Goal: Register for event/course

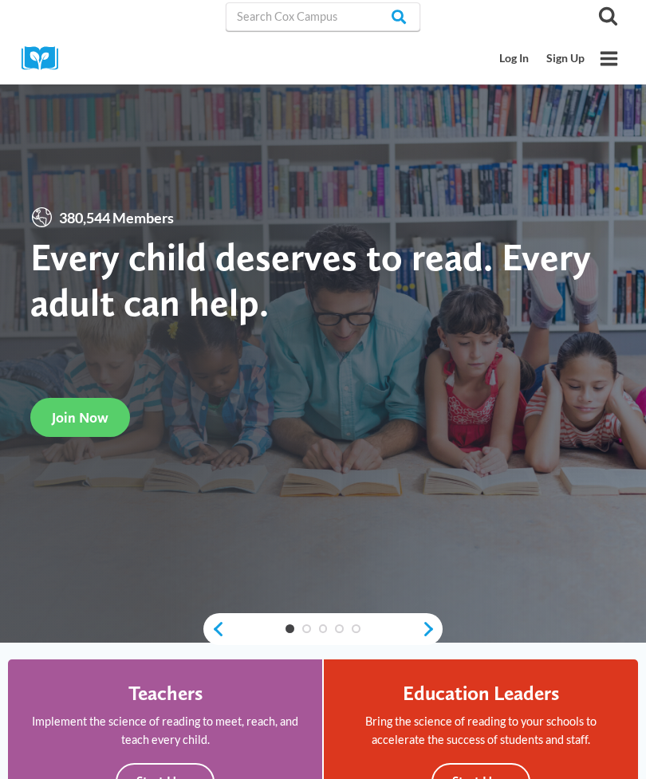
click at [506, 65] on link "Log In" at bounding box center [514, 59] width 47 height 30
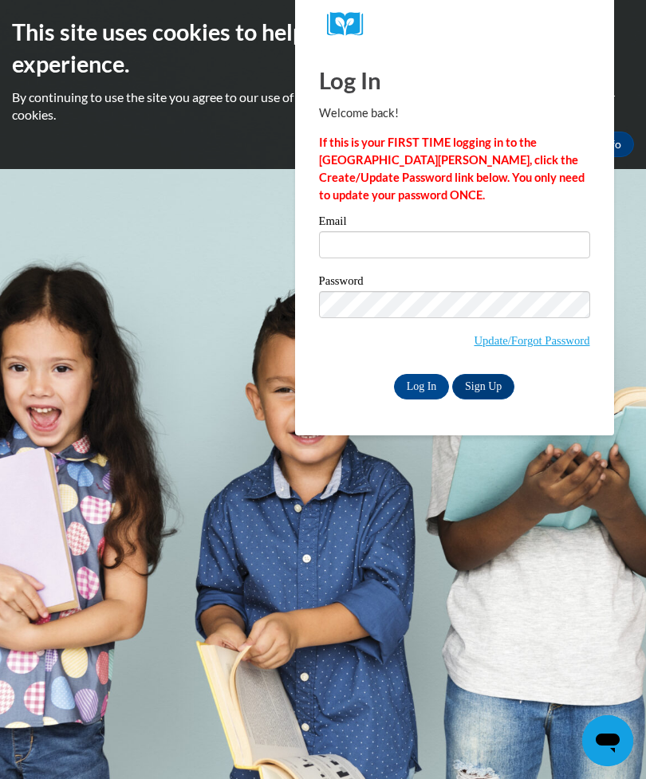
click at [423, 226] on label "Email" at bounding box center [454, 223] width 271 height 16
click at [423, 231] on input "Email" at bounding box center [454, 244] width 271 height 27
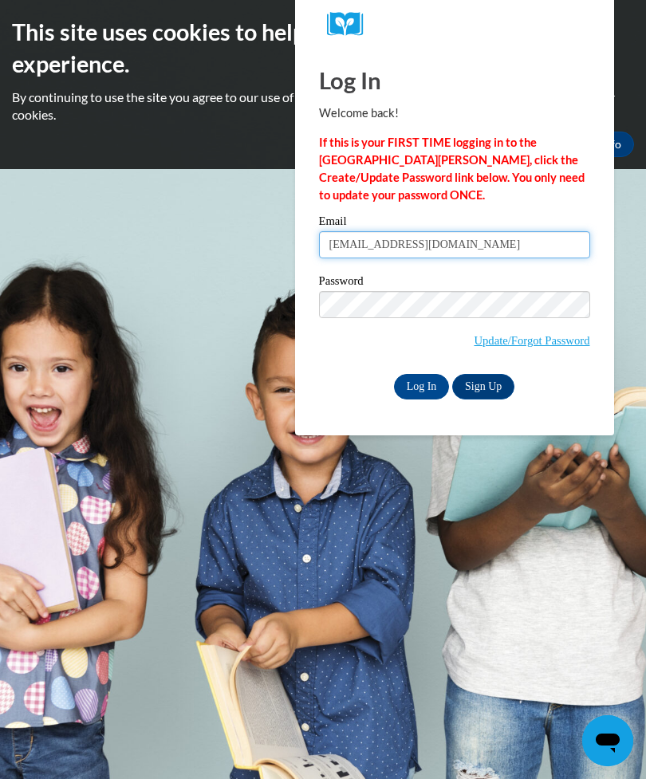
type input "[EMAIL_ADDRESS][DOMAIN_NAME]"
click at [415, 389] on input "Log In" at bounding box center [422, 387] width 56 height 26
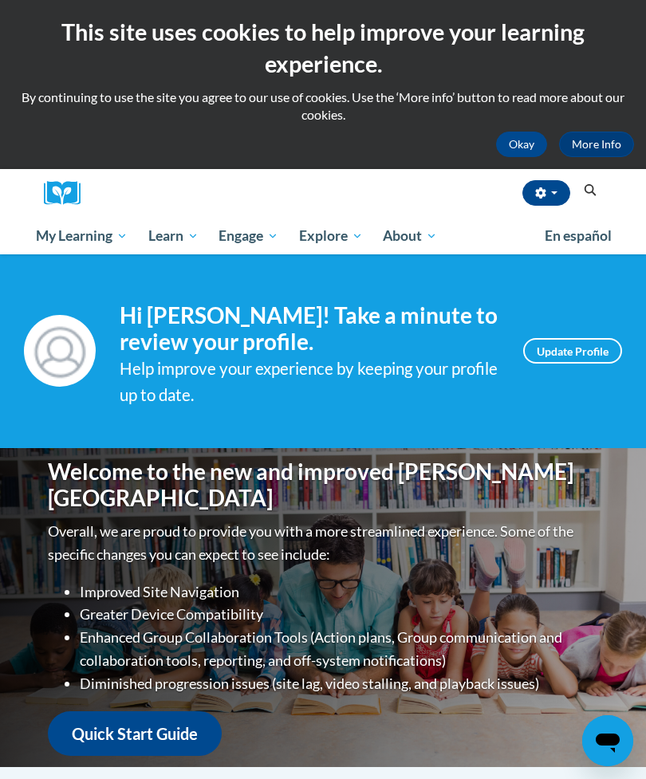
click at [0, 0] on span "All Courses" at bounding box center [0, 0] width 0 height 0
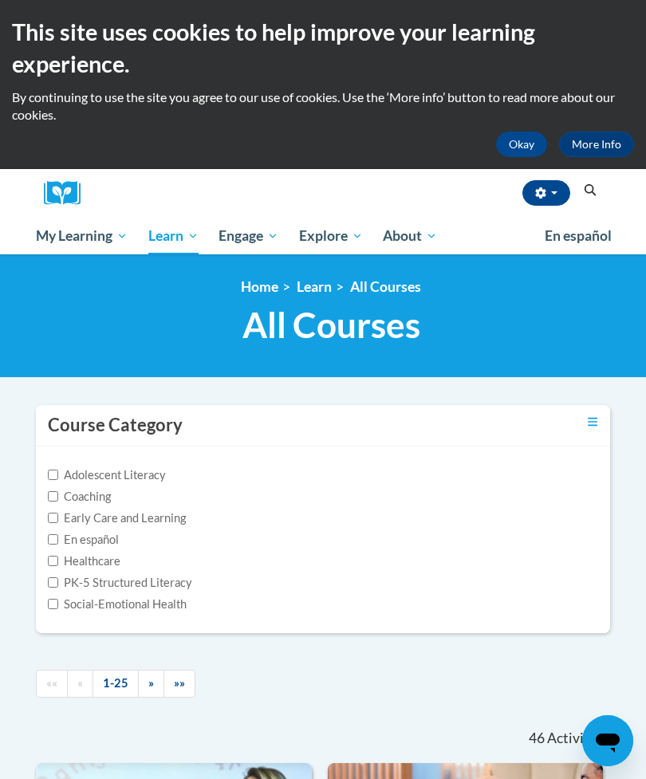
click at [53, 471] on input "Adolescent Literacy" at bounding box center [53, 475] width 10 height 10
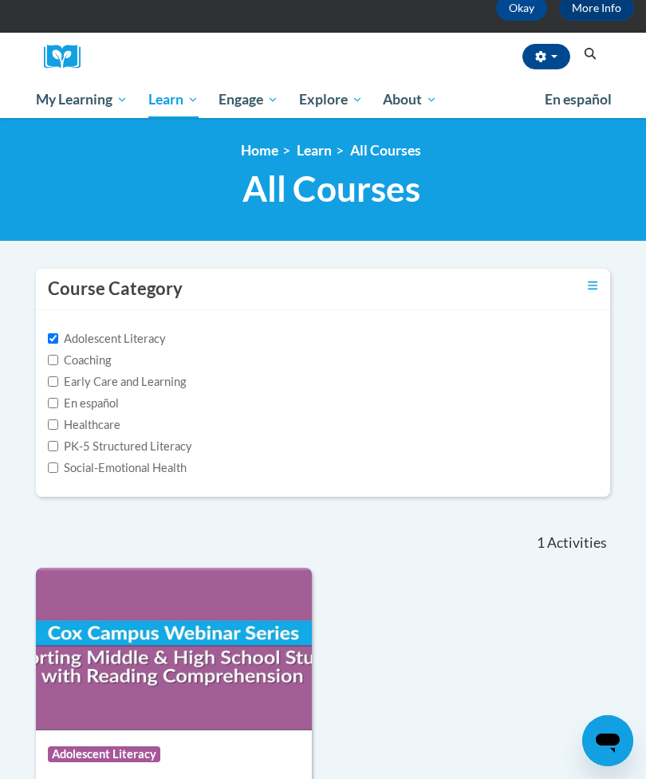
scroll to position [131, 0]
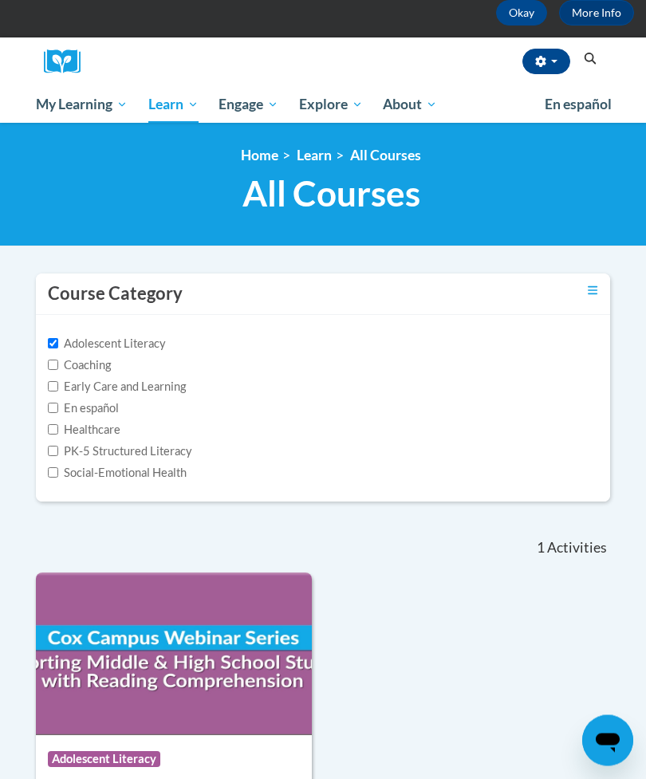
click at [58, 336] on label "Adolescent Literacy" at bounding box center [107, 345] width 118 height 18
click at [58, 339] on input "Adolescent Literacy" at bounding box center [53, 344] width 10 height 10
checkbox input "false"
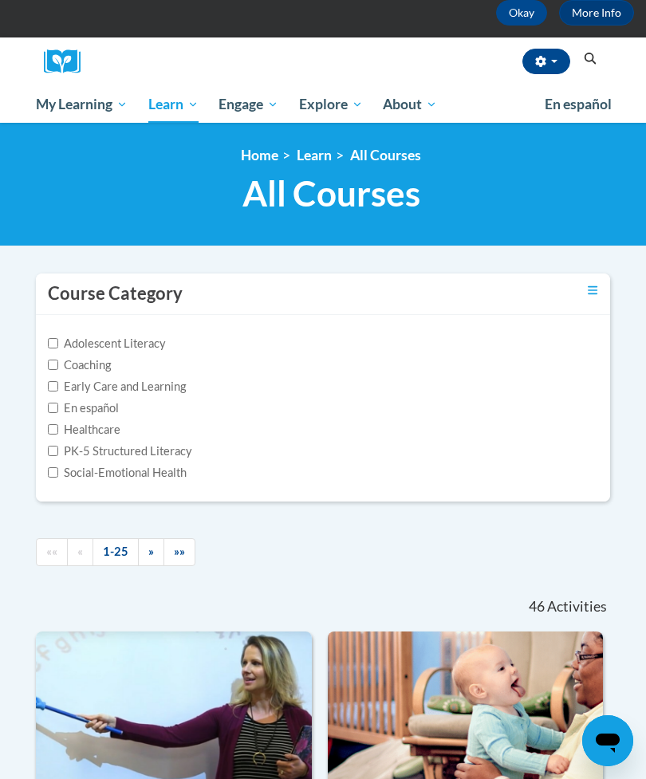
click at [49, 384] on input "Early Care and Learning" at bounding box center [53, 386] width 10 height 10
checkbox input "true"
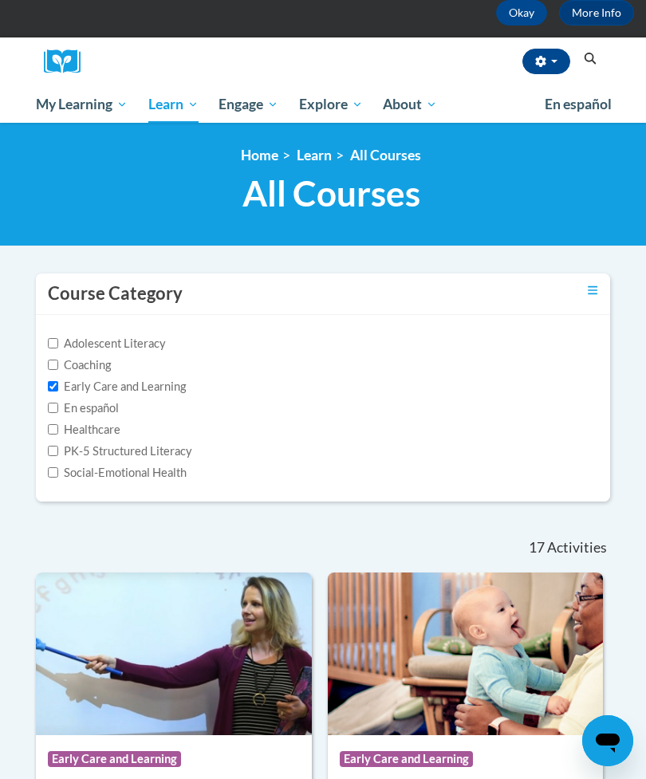
click at [50, 479] on label "Social-Emotional Health" at bounding box center [117, 473] width 139 height 18
click at [50, 478] on input "Social-Emotional Health" at bounding box center [53, 472] width 10 height 10
checkbox input "true"
click at [52, 451] on input "PK-5 Structured Literacy" at bounding box center [53, 451] width 10 height 10
checkbox input "true"
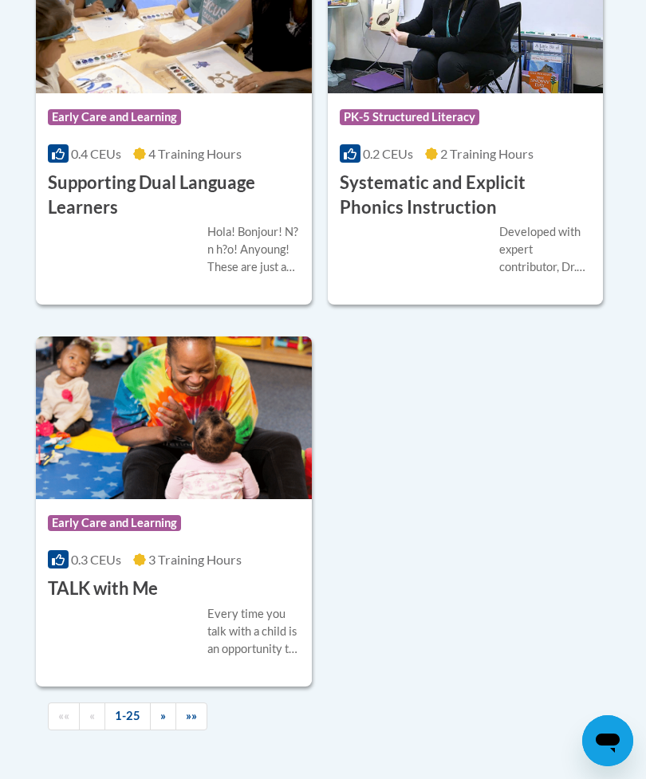
scroll to position [5276, 0]
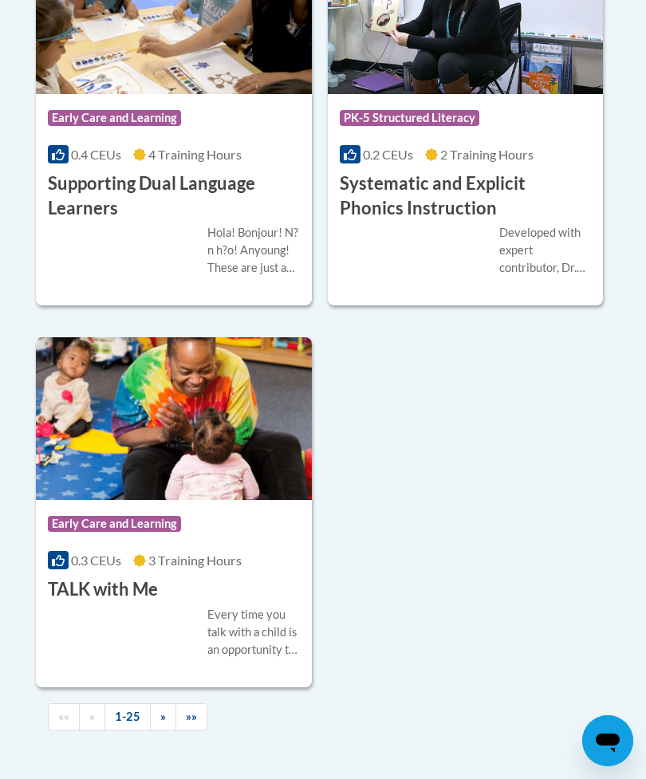
click at [165, 710] on span "»" at bounding box center [163, 717] width 6 height 14
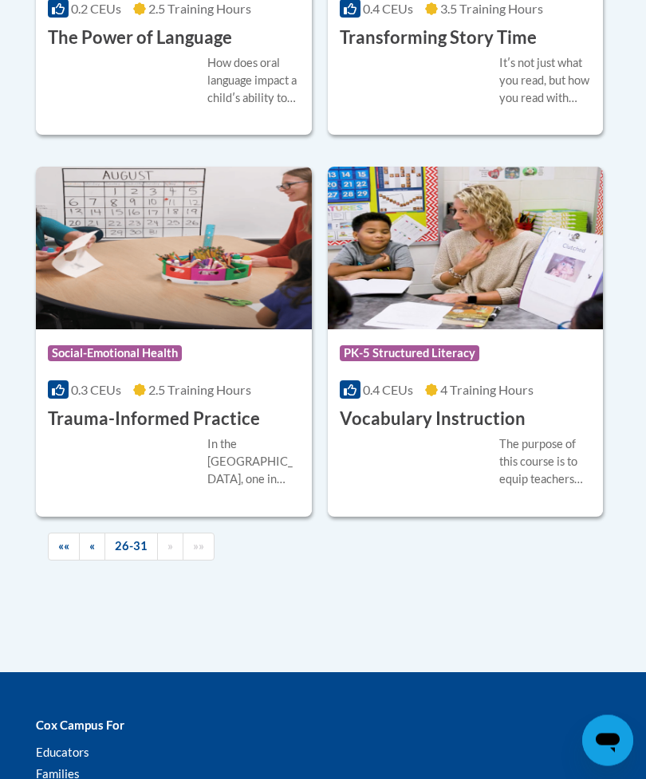
scroll to position [1385, 0]
click at [94, 539] on span "«" at bounding box center [92, 546] width 6 height 14
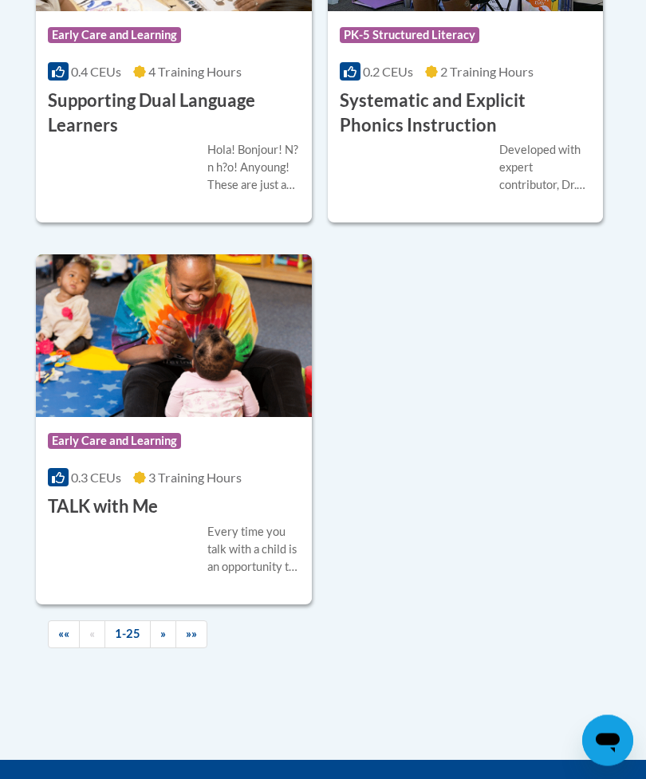
scroll to position [5343, 0]
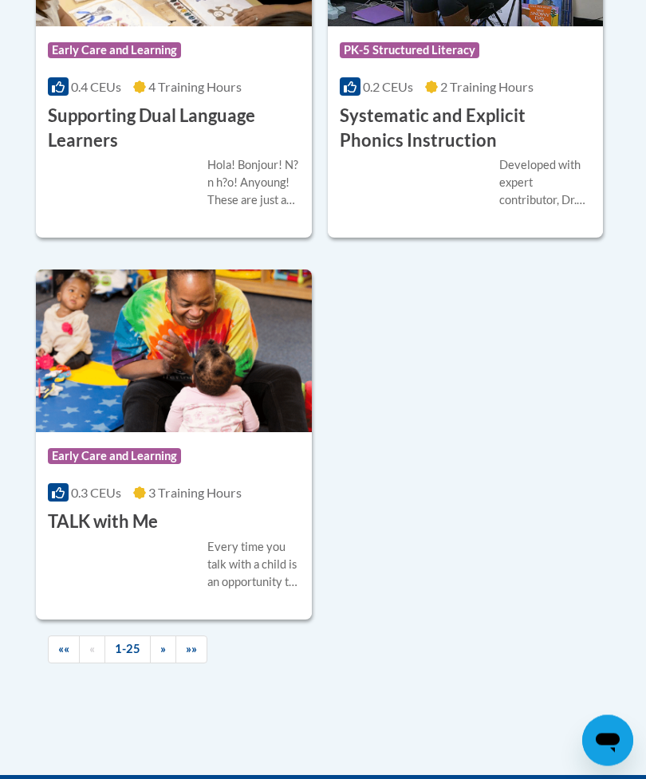
click at [233, 535] on div "More Info Enroll Every time you talk with a child is an opportunity to build th…" at bounding box center [174, 575] width 276 height 81
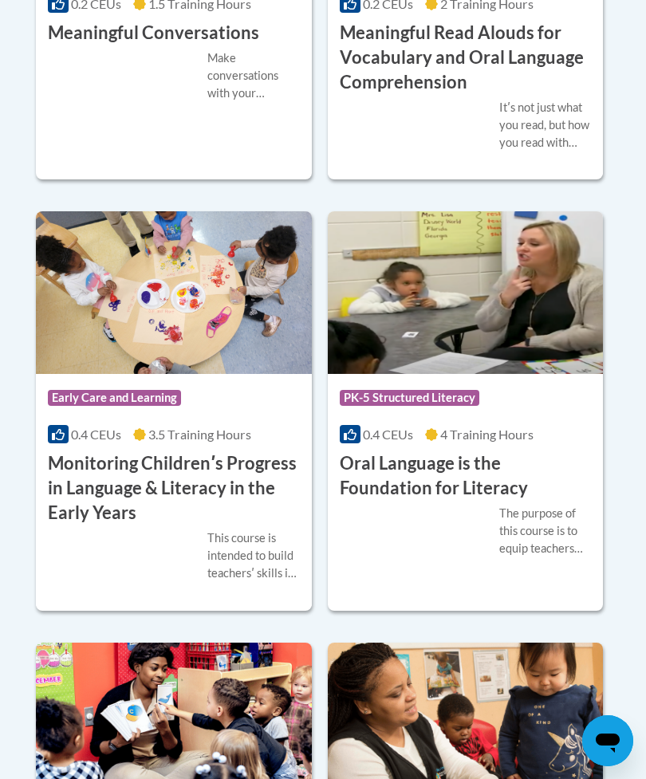
scroll to position [3013, 0]
click at [247, 504] on h3 "Monitoring Childrenʹs Progress in Language & Literacy in the Early Years" at bounding box center [174, 488] width 252 height 73
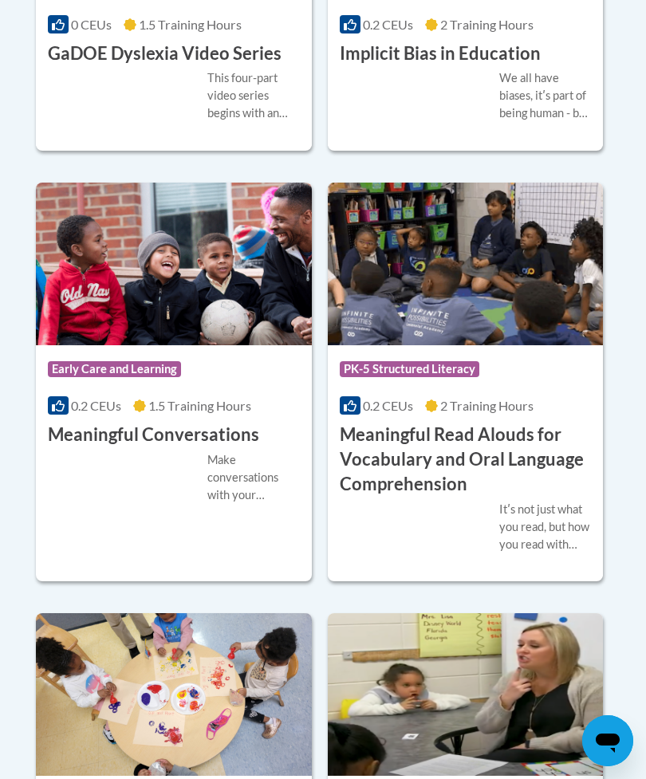
scroll to position [2606, 0]
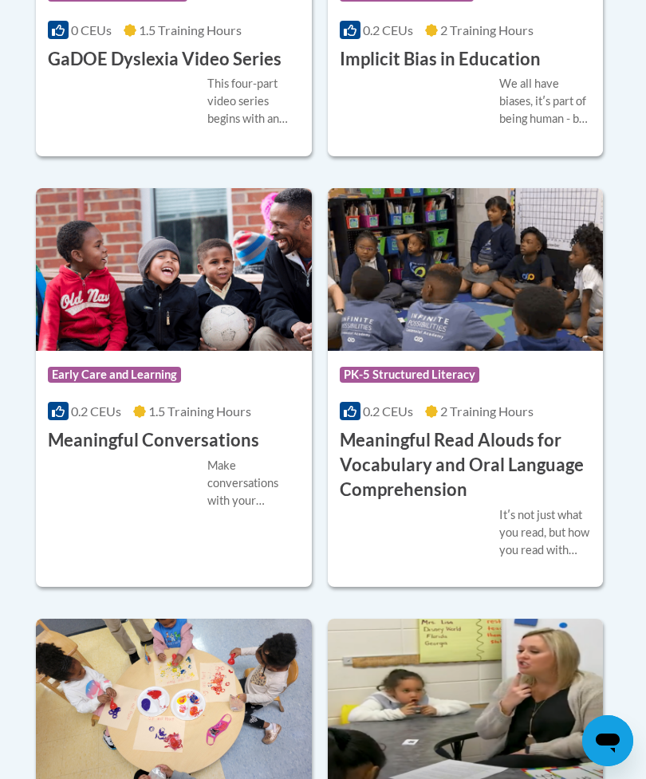
click at [227, 467] on div "Make conversations with your children brain-builders! The TALK strategy gives y…" at bounding box center [253, 483] width 93 height 53
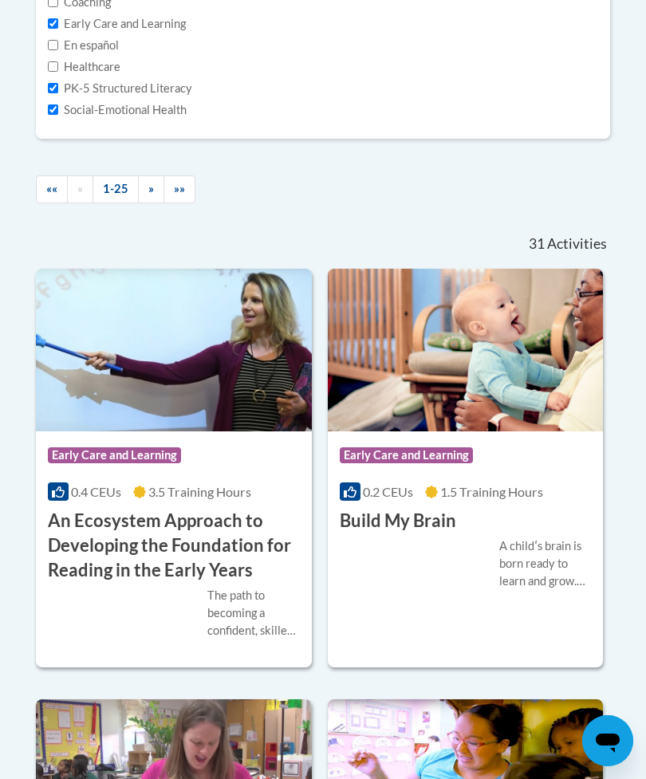
scroll to position [495, 0]
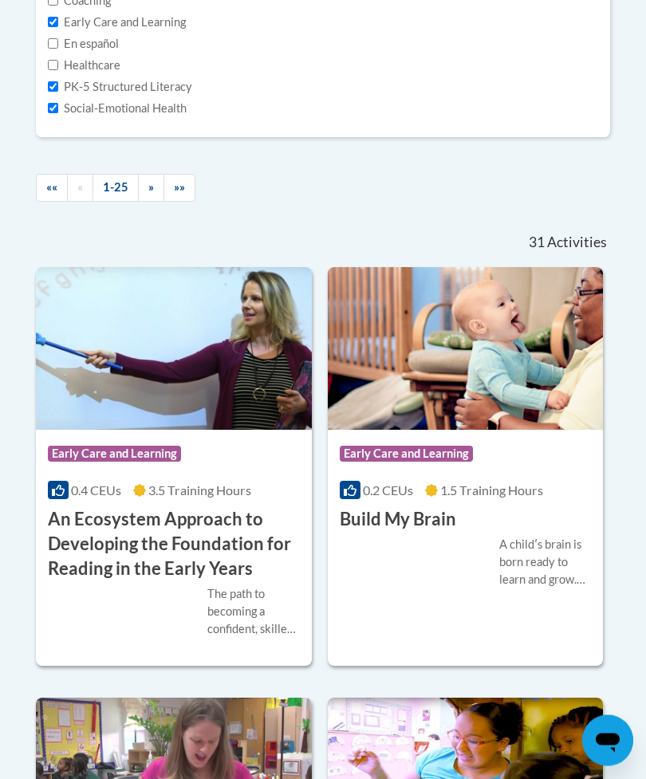
click at [184, 531] on h3 "An Ecosystem Approach to Developing the Foundation for Reading in the Early Yea…" at bounding box center [174, 544] width 252 height 73
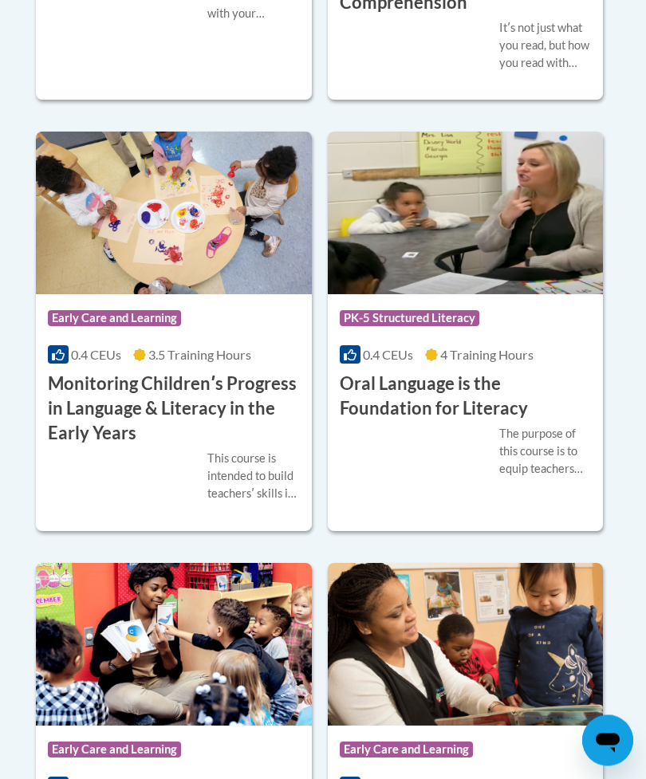
scroll to position [3094, 0]
click at [462, 402] on h3 "Oral Language is the Foundation for Literacy" at bounding box center [466, 396] width 252 height 49
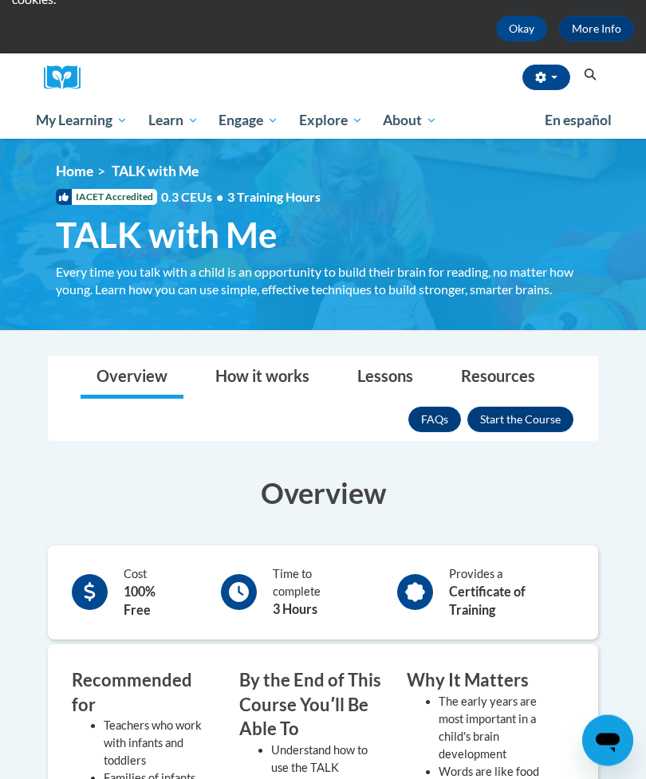
scroll to position [104, 0]
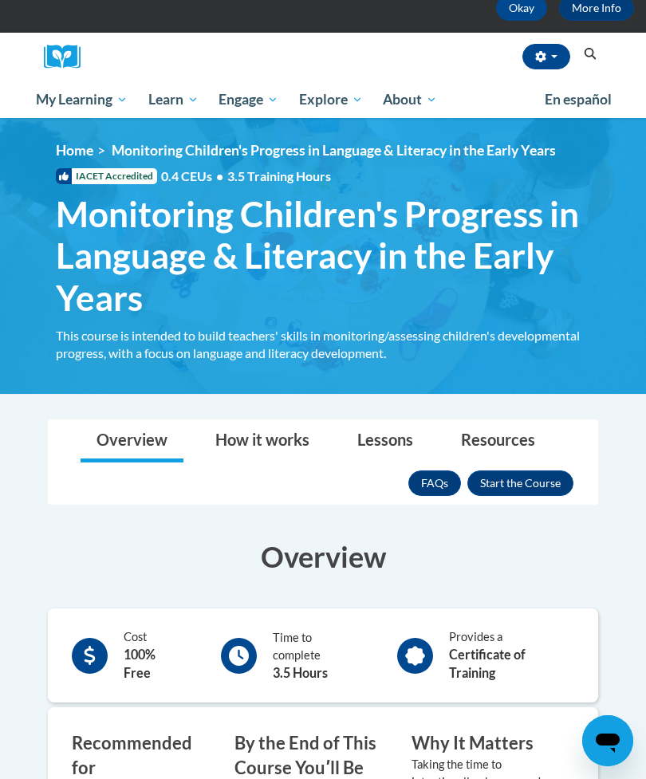
scroll to position [139, 0]
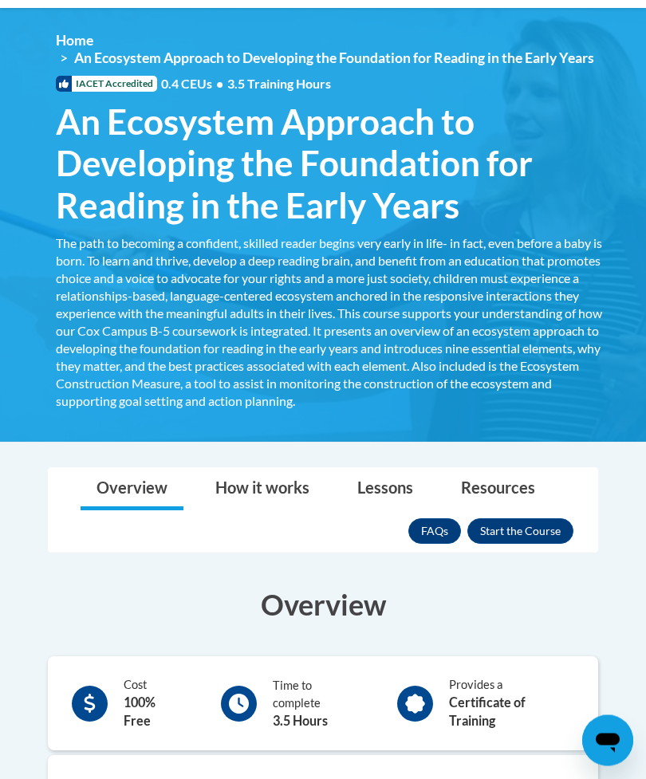
scroll to position [219, 0]
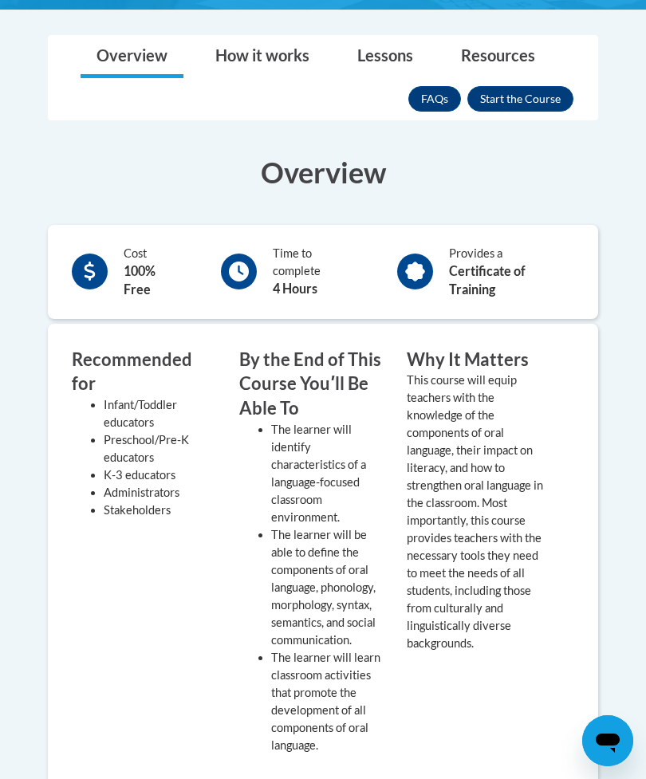
scroll to position [512, 0]
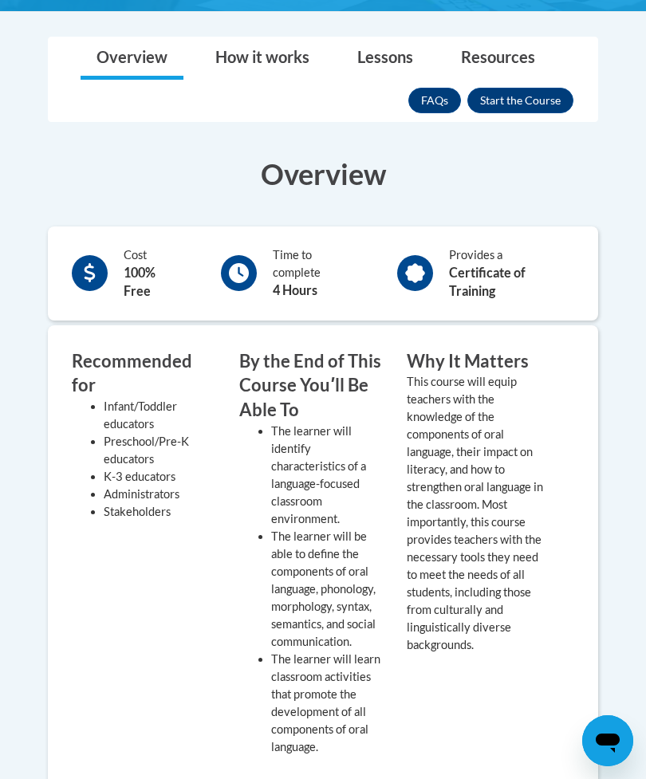
click at [518, 98] on button "Enroll" at bounding box center [520, 101] width 106 height 26
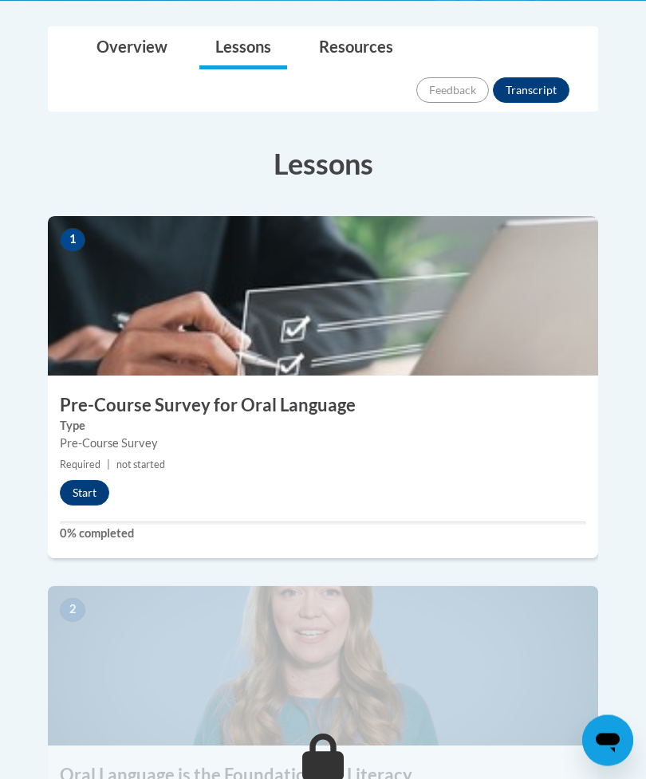
scroll to position [520, 0]
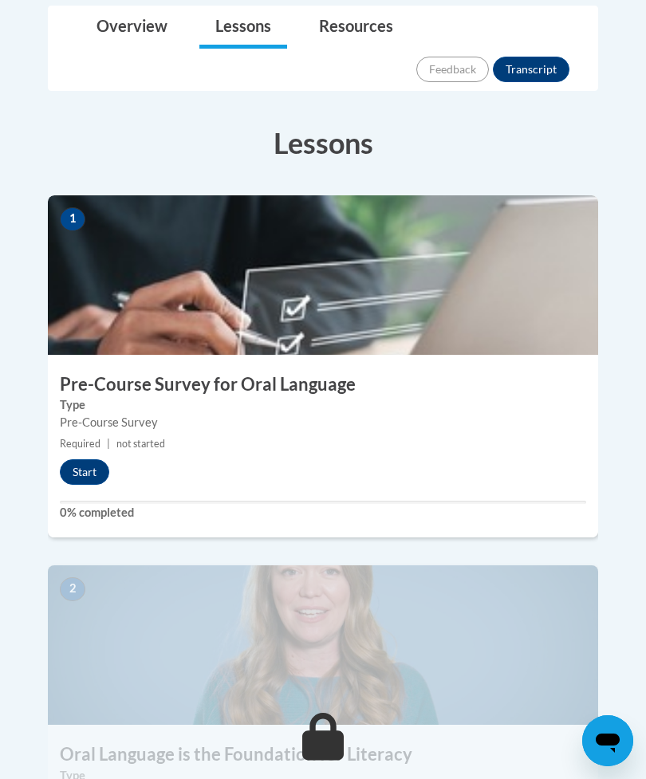
click at [85, 459] on button "Start" at bounding box center [84, 472] width 49 height 26
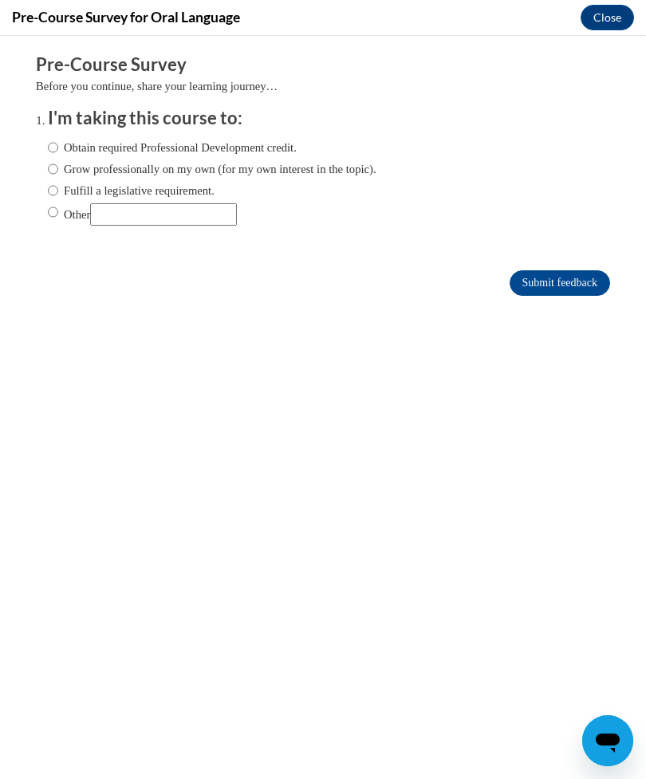
scroll to position [0, 0]
click at [55, 147] on input "Obtain required Professional Development credit." at bounding box center [53, 148] width 10 height 18
radio input "true"
click at [552, 275] on input "Submit feedback" at bounding box center [560, 283] width 100 height 26
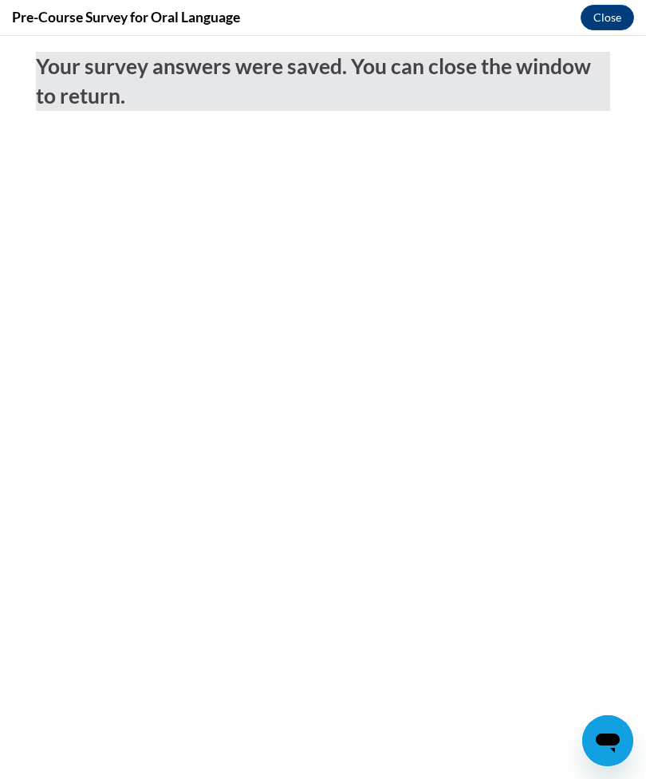
scroll to position [235, 0]
click at [611, 8] on button "Close" at bounding box center [607, 18] width 53 height 26
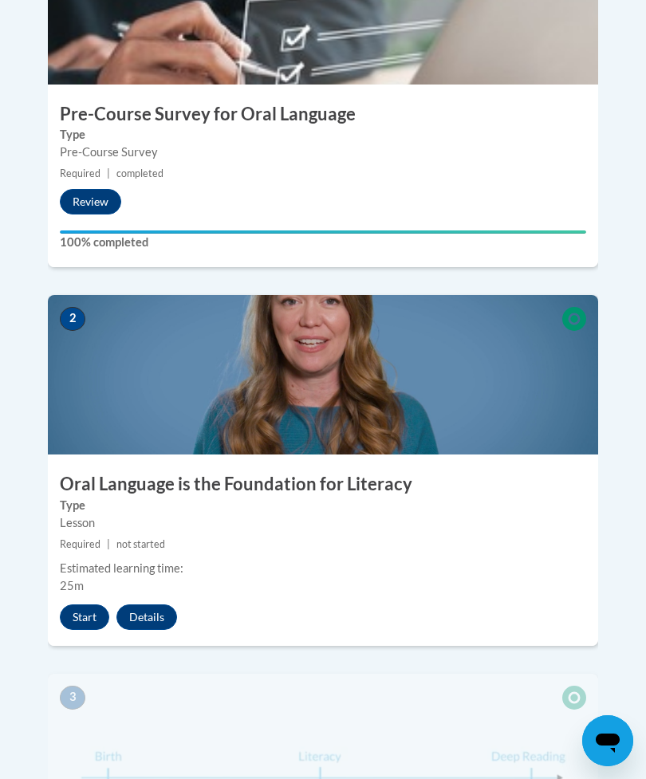
scroll to position [788, 0]
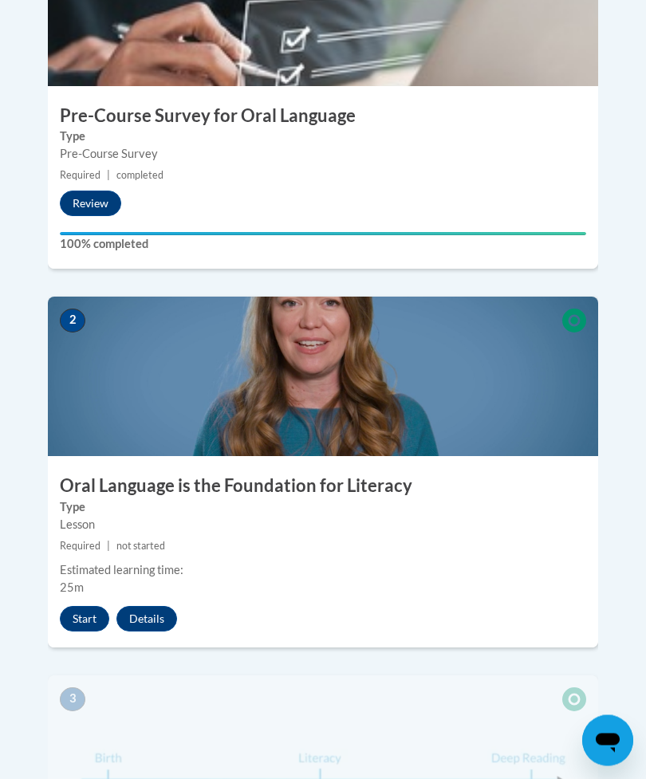
click at [85, 607] on button "Start" at bounding box center [84, 620] width 49 height 26
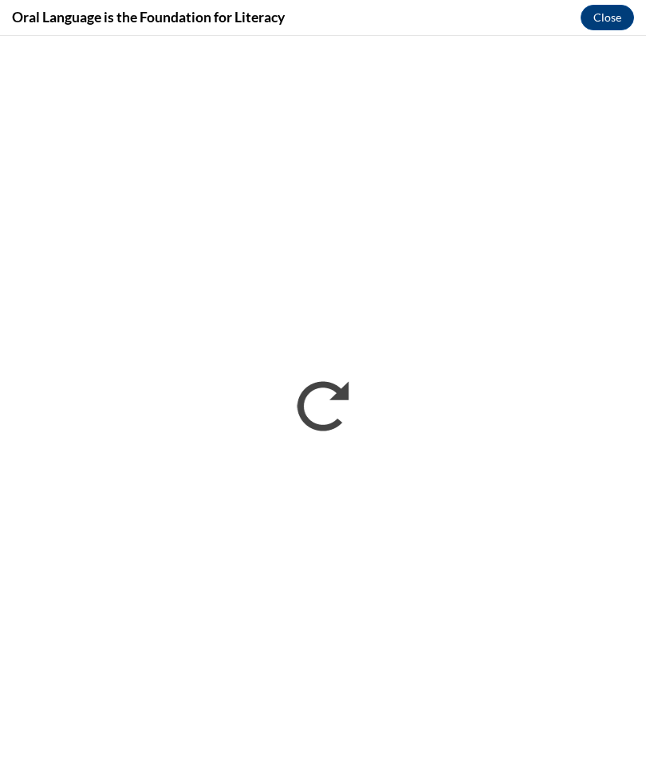
scroll to position [840, 0]
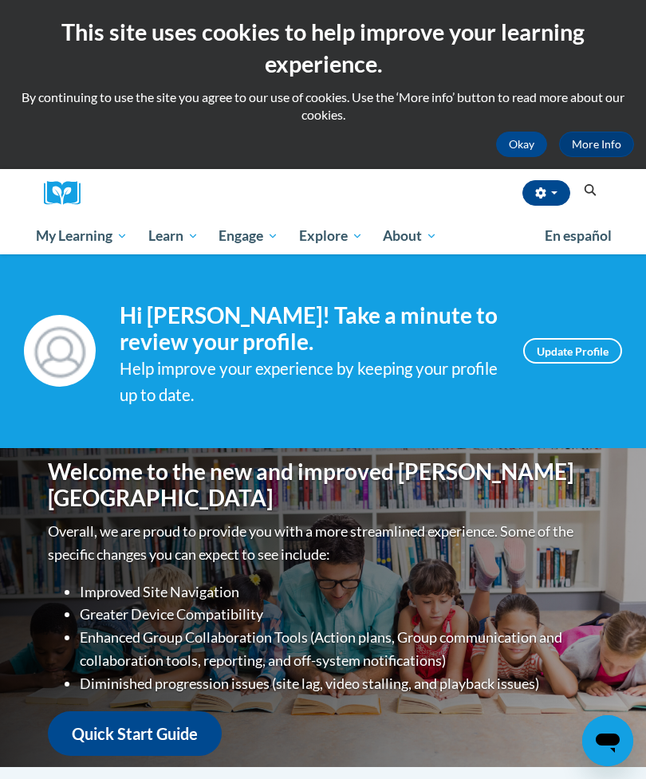
click at [0, 0] on span "My Course Progress" at bounding box center [0, 0] width 0 height 0
